Goal: Task Accomplishment & Management: Complete application form

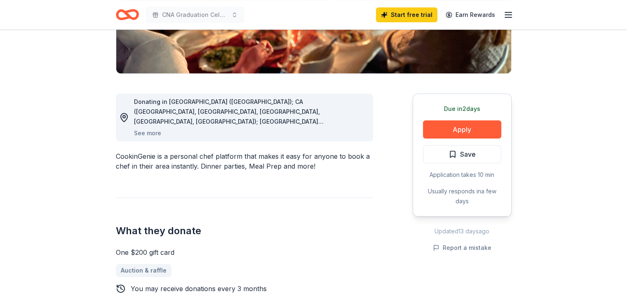
scroll to position [165, 0]
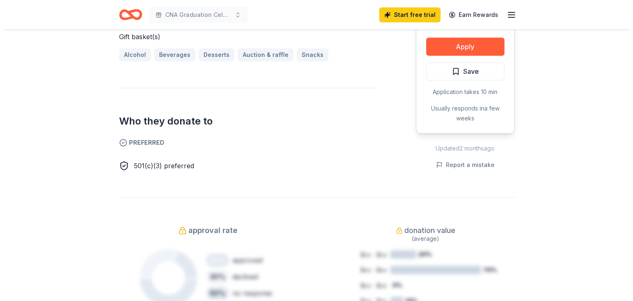
scroll to position [330, 0]
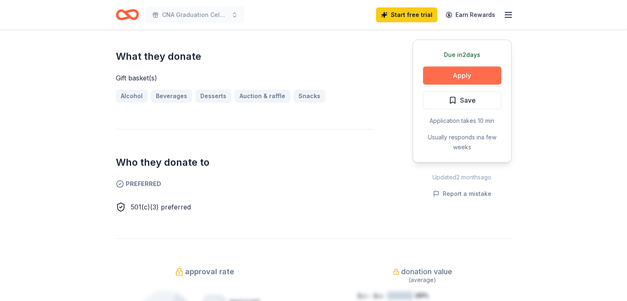
click at [448, 75] on button "Apply" at bounding box center [462, 75] width 78 height 18
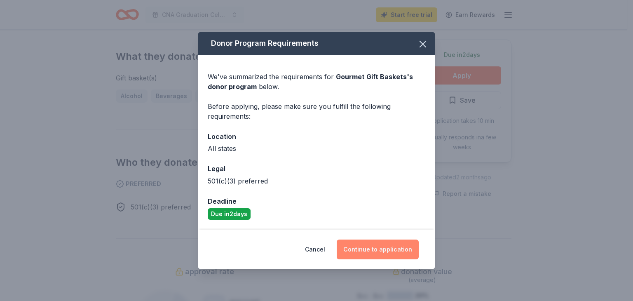
click at [364, 246] on button "Continue to application" at bounding box center [378, 250] width 82 height 20
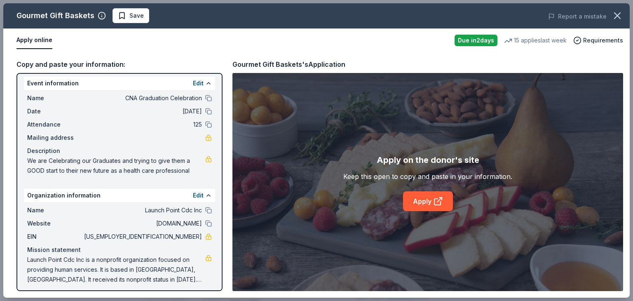
scroll to position [7, 0]
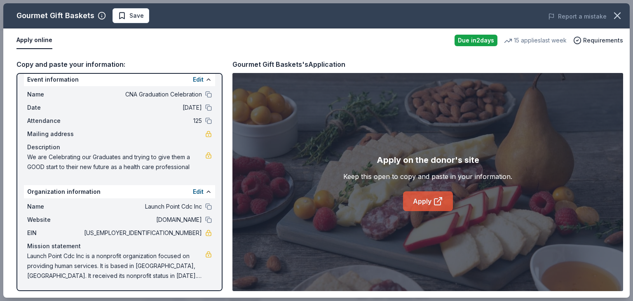
click at [416, 196] on link "Apply" at bounding box center [428, 201] width 50 height 20
click at [205, 78] on button at bounding box center [208, 79] width 7 height 7
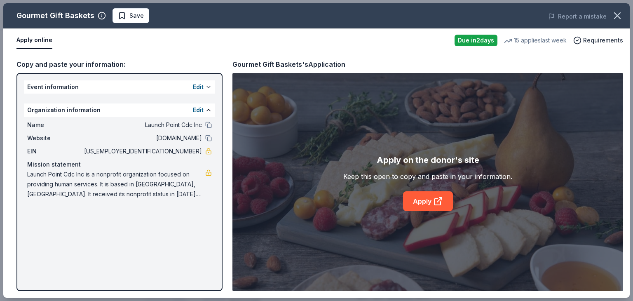
scroll to position [0, 0]
click at [207, 58] on div "Copy and paste your information: Event information Edit Organization informatio…" at bounding box center [316, 174] width 627 height 245
click at [208, 85] on button at bounding box center [208, 87] width 7 height 7
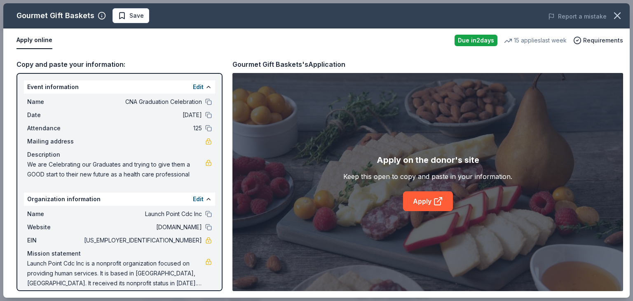
drag, startPoint x: 25, startPoint y: 87, endPoint x: 63, endPoint y: 101, distance: 40.8
click at [63, 105] on div "Event information Edit Name CNA Graduation Celebration Date 08/20/25 Attendance…" at bounding box center [119, 131] width 191 height 102
drag, startPoint x: 33, startPoint y: 65, endPoint x: 117, endPoint y: 41, distance: 86.9
click at [117, 41] on div "Apply online" at bounding box center [232, 40] width 432 height 17
drag, startPoint x: 88, startPoint y: 118, endPoint x: 122, endPoint y: 47, distance: 78.6
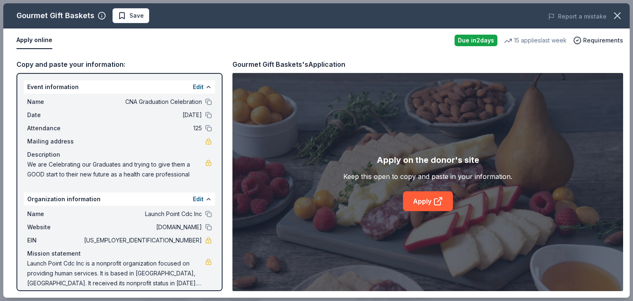
click at [122, 47] on div "Apply online" at bounding box center [232, 40] width 432 height 17
drag, startPoint x: 27, startPoint y: 88, endPoint x: 67, endPoint y: 86, distance: 39.6
click at [67, 86] on div "Event information Edit" at bounding box center [119, 86] width 191 height 13
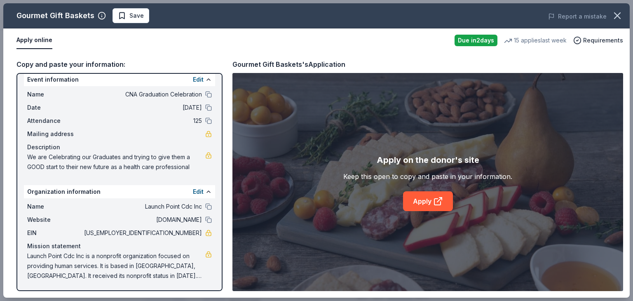
drag, startPoint x: 22, startPoint y: 275, endPoint x: 46, endPoint y: 146, distance: 131.2
click at [118, 244] on div "Event information Edit Name CNA Graduation Celebration Date 08/20/25 Attendance…" at bounding box center [119, 182] width 206 height 218
drag, startPoint x: 116, startPoint y: 119, endPoint x: 142, endPoint y: 46, distance: 77.8
click at [142, 46] on div "Apply online" at bounding box center [232, 40] width 432 height 17
click at [51, 63] on div "Copy and paste your information:" at bounding box center [119, 64] width 206 height 11
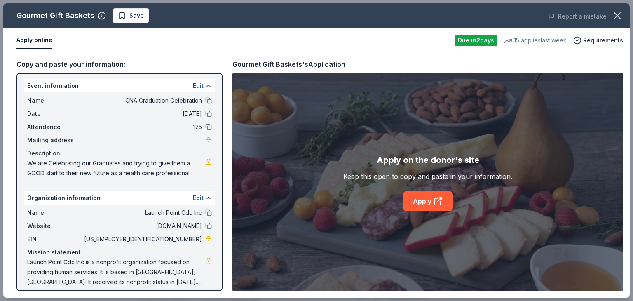
scroll to position [0, 0]
drag, startPoint x: 425, startPoint y: 177, endPoint x: 357, endPoint y: 156, distance: 71.2
click at [357, 156] on div "Apply on the donor's site Keep this open to copy and paste in your information.…" at bounding box center [427, 182] width 169 height 58
click at [426, 199] on link "Apply" at bounding box center [428, 201] width 50 height 20
